Goal: Information Seeking & Learning: Learn about a topic

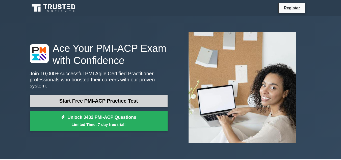
click at [95, 98] on link "Start Free PMI-ACP Practice Test" at bounding box center [99, 101] width 138 height 12
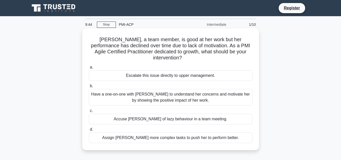
click at [148, 91] on div "Have a one-on-one with [PERSON_NAME] to understand her concerns and motivate he…" at bounding box center [170, 97] width 163 height 17
click at [89, 87] on input "b. Have a one-on-one with [PERSON_NAME] to understand her concerns and motivate…" at bounding box center [89, 85] width 0 height 3
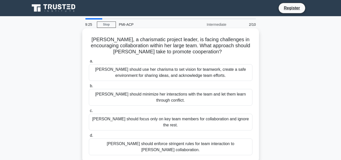
click at [145, 73] on div "[PERSON_NAME] should use her charisma to set vision for teamwork, create a safe…" at bounding box center [170, 72] width 163 height 17
click at [89, 63] on input "a. [PERSON_NAME] should use her charisma to set vision for teamwork, create a s…" at bounding box center [89, 61] width 0 height 3
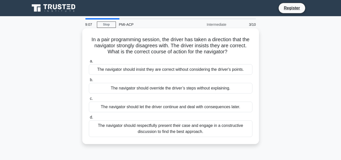
click at [133, 130] on div "The navigator should respectfully present their case and engage in a constructi…" at bounding box center [170, 128] width 163 height 17
click at [89, 119] on input "d. The navigator should respectfully present their case and engage in a constru…" at bounding box center [89, 116] width 0 height 3
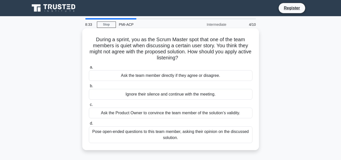
click at [129, 133] on div "Pose open-ended questions to this team member, asking their opinion on the disc…" at bounding box center [170, 134] width 163 height 17
click at [89, 125] on input "d. Pose open-ended questions to this team member, asking their opinion on the d…" at bounding box center [89, 123] width 0 height 3
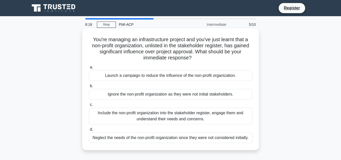
click at [132, 118] on div "Include the non-profit organization into the stakeholder register, engage them …" at bounding box center [170, 115] width 163 height 17
click at [89, 106] on input "c. Include the non-profit organization into the stakeholder register, engage th…" at bounding box center [89, 104] width 0 height 3
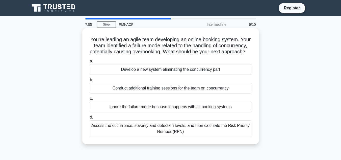
click at [124, 136] on div "Assess the occurrence, severity and detection levels, and then calculate the Ri…" at bounding box center [170, 128] width 163 height 17
click at [89, 119] on input "d. Assess the occurrence, severity and detection levels, and then calculate the…" at bounding box center [89, 116] width 0 height 3
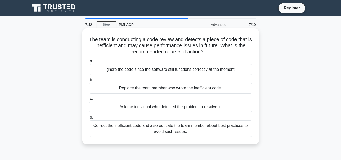
click at [152, 128] on div "Correct the inefficient code and also educate the team member about best practi…" at bounding box center [170, 128] width 163 height 17
click at [89, 119] on input "d. Correct the inefficient code and also educate the team member about best pra…" at bounding box center [89, 116] width 0 height 3
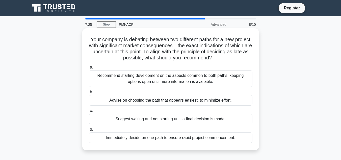
click at [134, 119] on div "Suggest waiting and not starting until a final decision is made." at bounding box center [170, 118] width 163 height 11
click at [89, 112] on input "c. Suggest waiting and not starting until a final decision is made." at bounding box center [89, 110] width 0 height 3
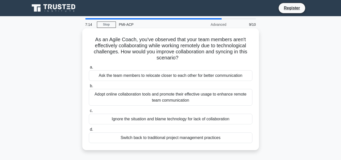
click at [127, 99] on div "Adopt online collaboration tools and promote their effective usage to enhance r…" at bounding box center [170, 97] width 163 height 17
click at [89, 87] on input "b. Adopt online collaboration tools and promote their effective usage to enhanc…" at bounding box center [89, 85] width 0 height 3
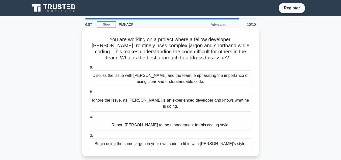
click at [144, 83] on div "Discuss the issue with [PERSON_NAME] and the team, emphasizing the importance o…" at bounding box center [170, 78] width 163 height 17
click at [89, 69] on input "a. Discuss the issue with [PERSON_NAME] and the team, emphasizing the importanc…" at bounding box center [89, 67] width 0 height 3
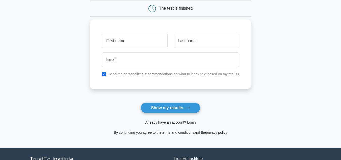
click at [123, 46] on input "text" at bounding box center [134, 41] width 65 height 15
type input "[PERSON_NAME]"
click at [181, 44] on input "text" at bounding box center [205, 41] width 65 height 15
type input "Gualdi"
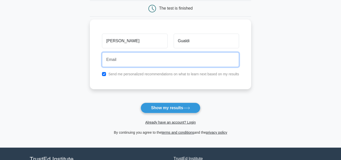
click at [118, 60] on input "email" at bounding box center [170, 59] width 137 height 15
type input "cgualdi@gmail.com"
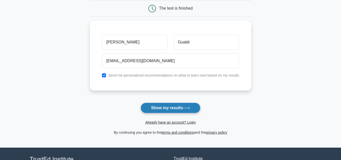
click at [179, 106] on button "Show my results" at bounding box center [170, 107] width 60 height 11
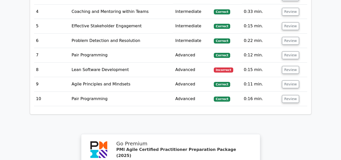
scroll to position [706, 0]
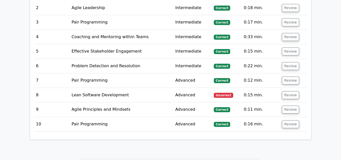
drag, startPoint x: 88, startPoint y: 63, endPoint x: 275, endPoint y: 67, distance: 186.9
click at [87, 88] on td "Lean Software Development" at bounding box center [122, 95] width 104 height 14
click at [288, 91] on button "Review" at bounding box center [290, 95] width 17 height 8
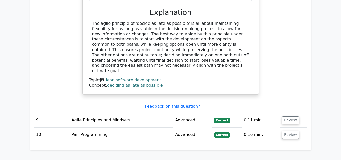
scroll to position [868, 0]
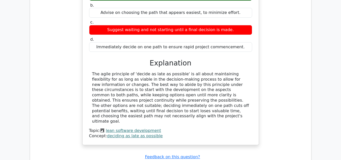
drag, startPoint x: 138, startPoint y: 53, endPoint x: 202, endPoint y: 68, distance: 66.2
click at [202, 71] on div "The agile principle of 'decide as late as possible' is all about maintaining fl…" at bounding box center [170, 97] width 157 height 52
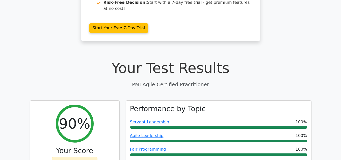
scroll to position [0, 0]
